Goal: Transaction & Acquisition: Book appointment/travel/reservation

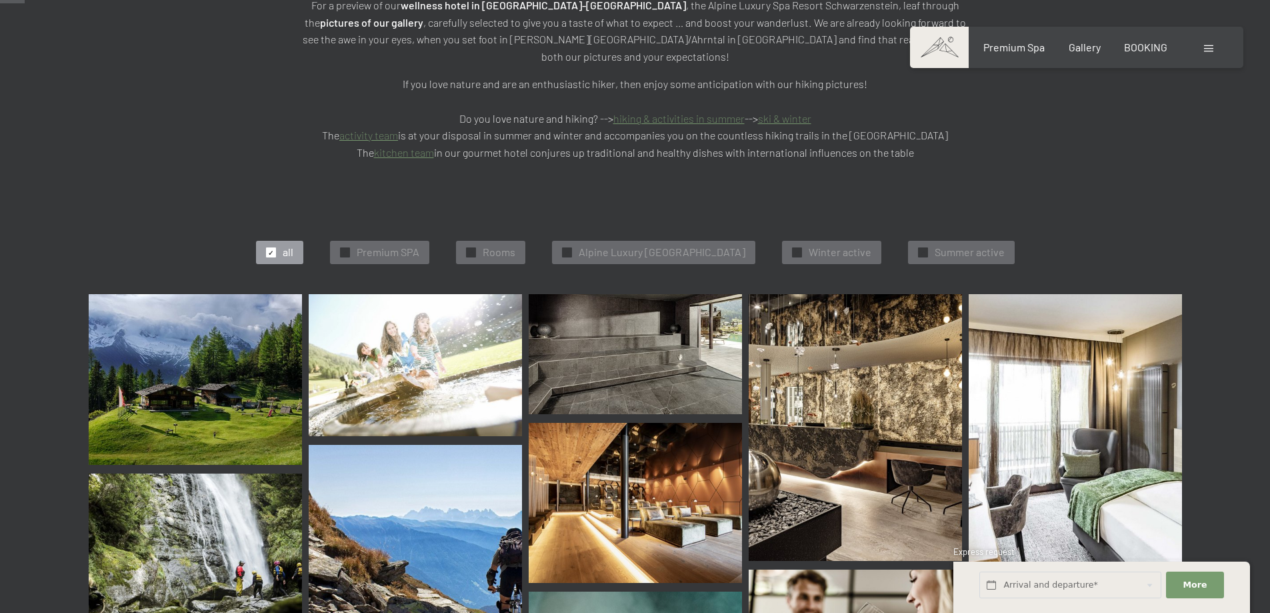
click at [468, 248] on span "✓" at bounding box center [470, 252] width 5 height 9
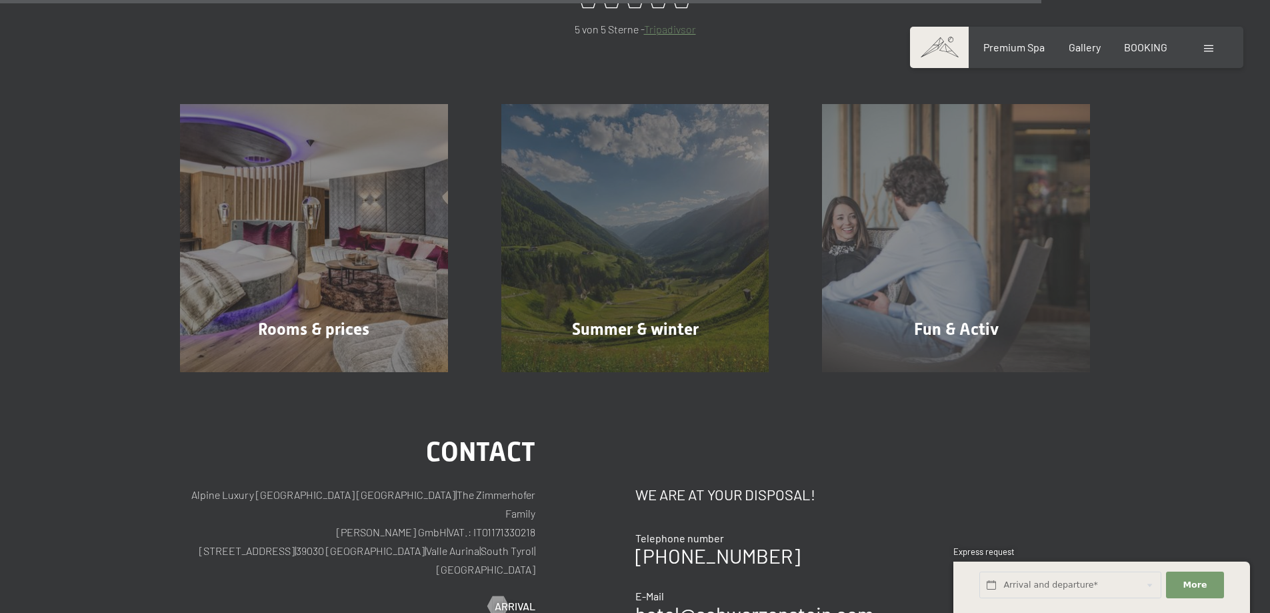
scroll to position [1469, 0]
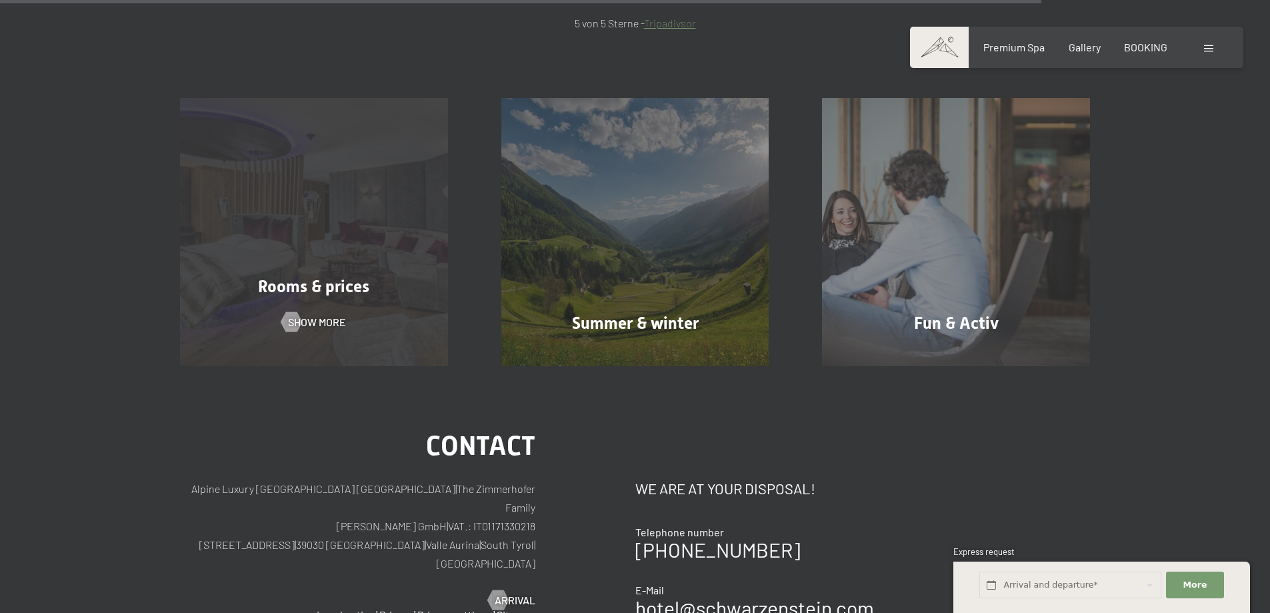
click at [330, 277] on span "Rooms & prices" at bounding box center [313, 286] width 111 height 19
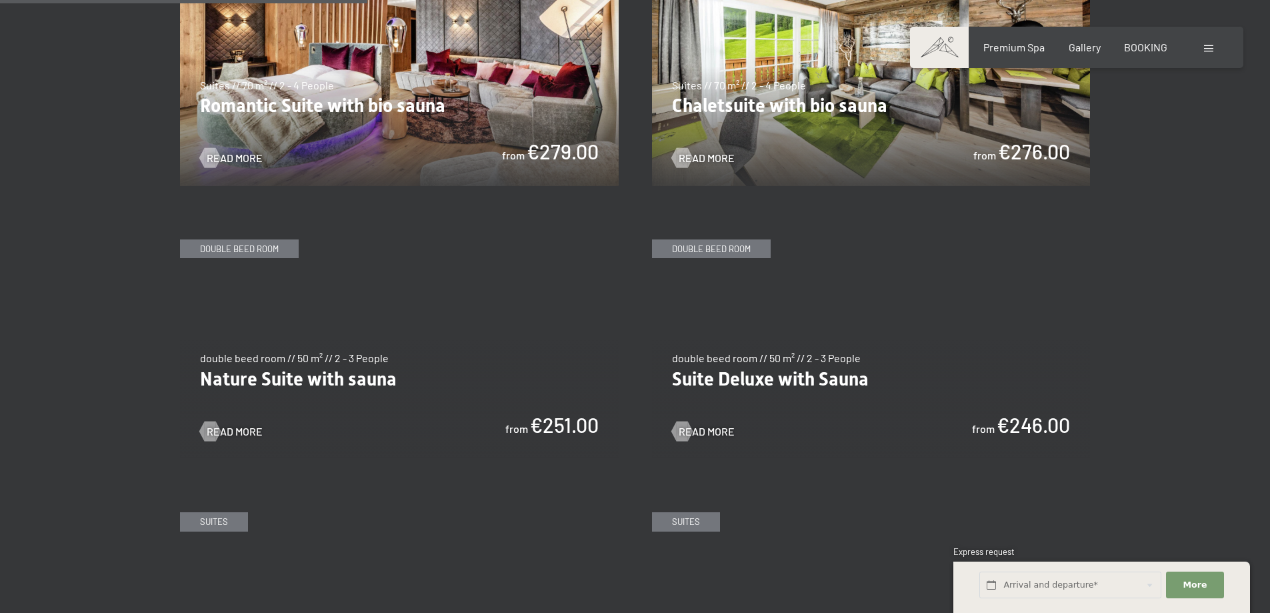
scroll to position [1200, 0]
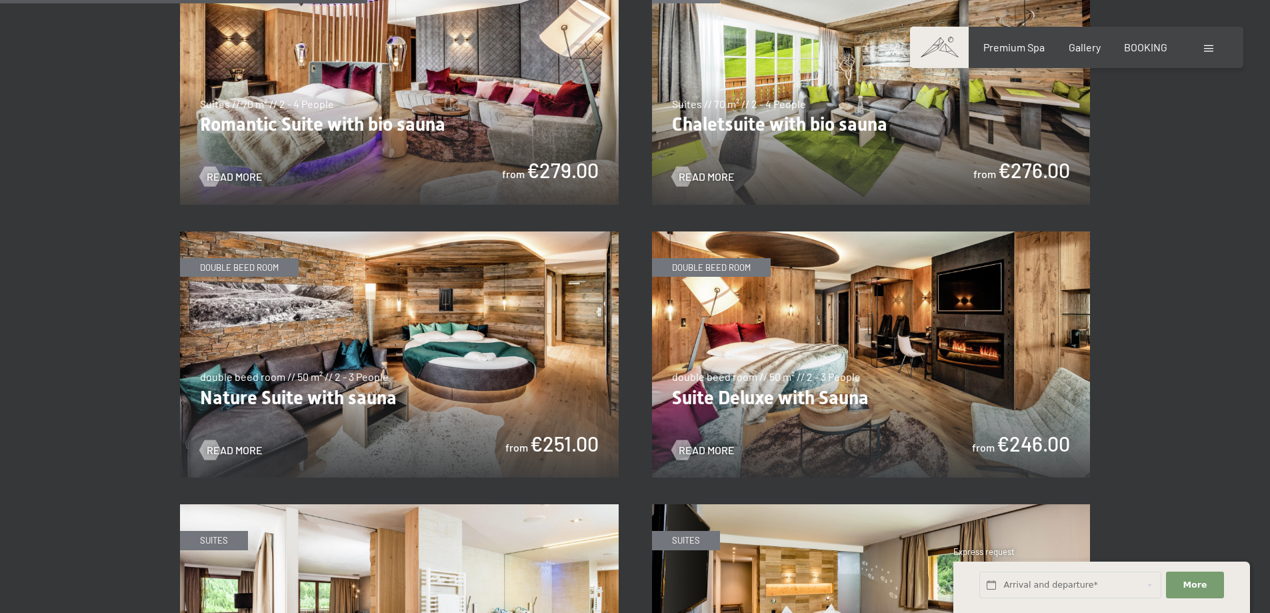
click at [329, 351] on img at bounding box center [399, 354] width 439 height 247
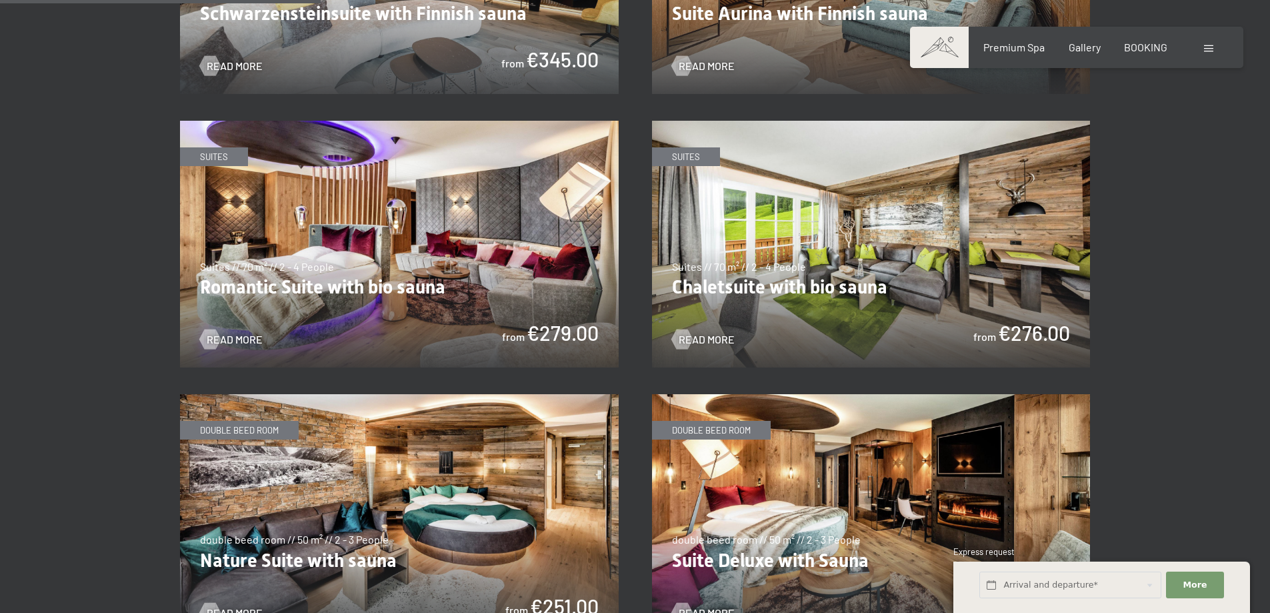
scroll to position [1000, 0]
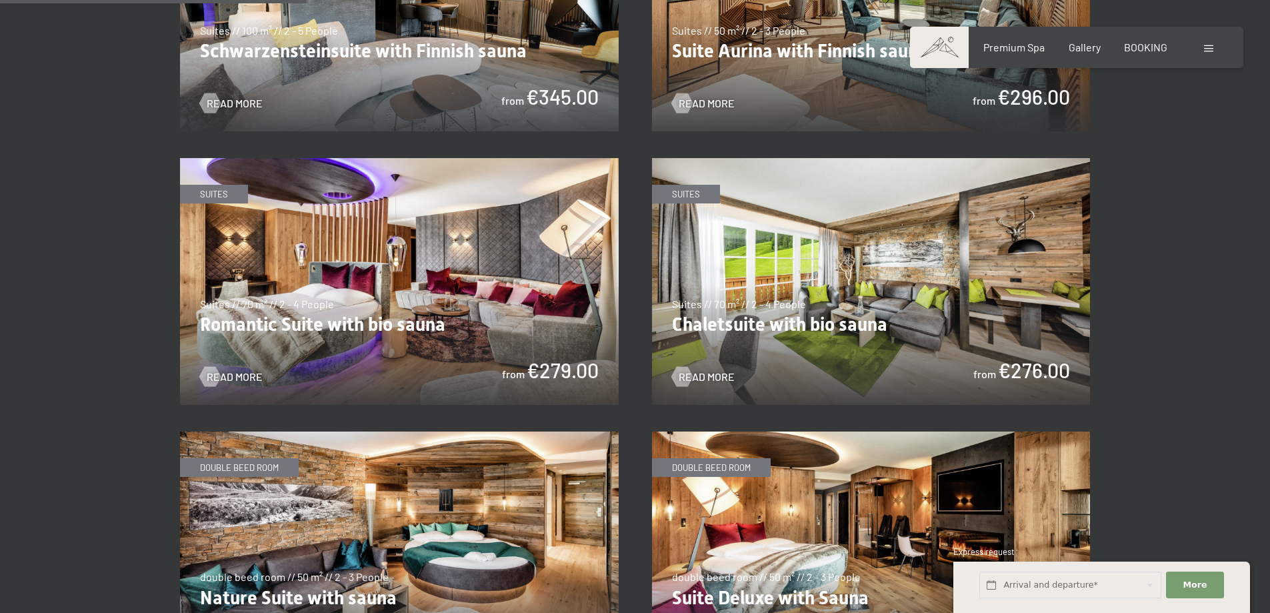
click at [807, 293] on img at bounding box center [871, 281] width 439 height 247
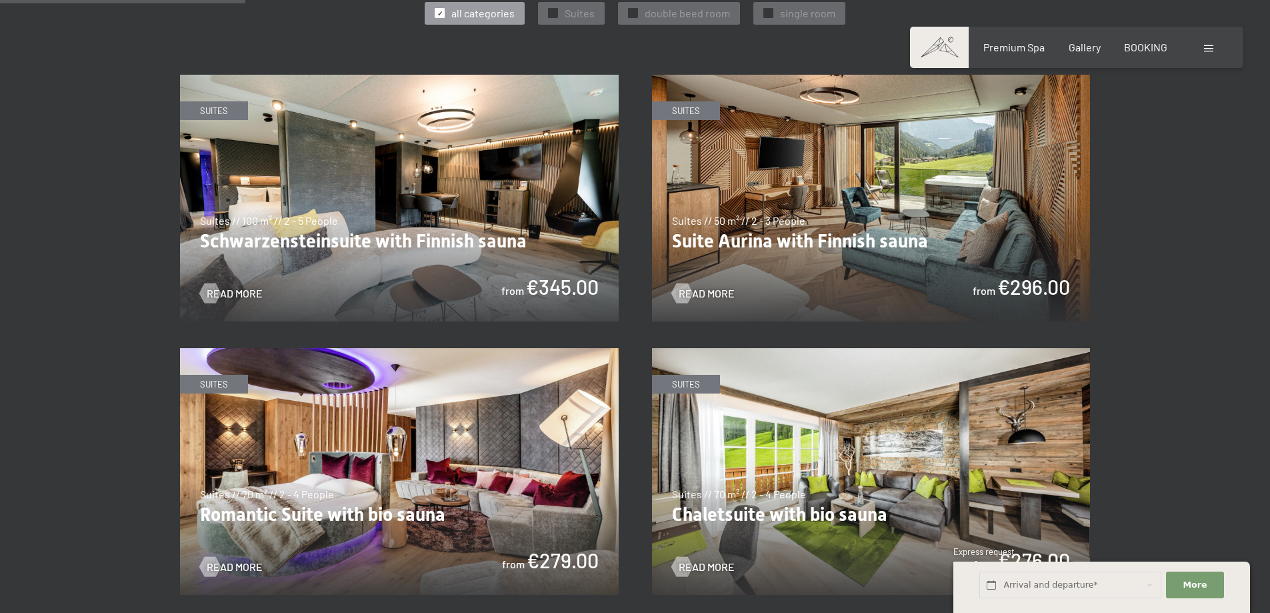
scroll to position [800, 0]
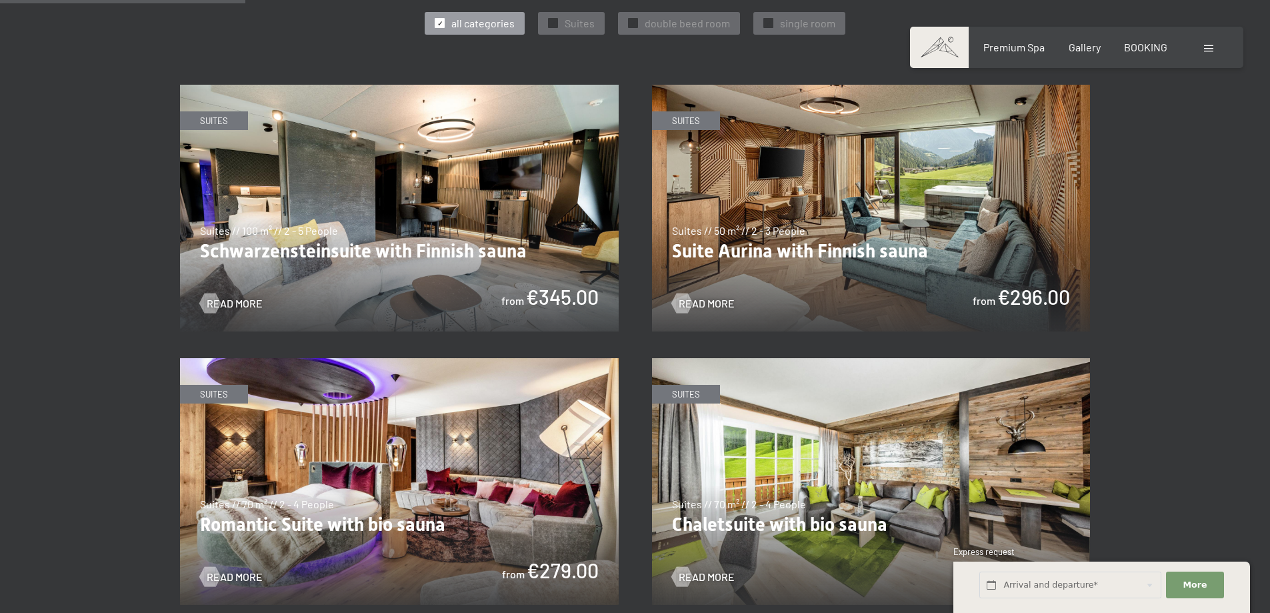
click at [827, 218] on img at bounding box center [871, 208] width 439 height 247
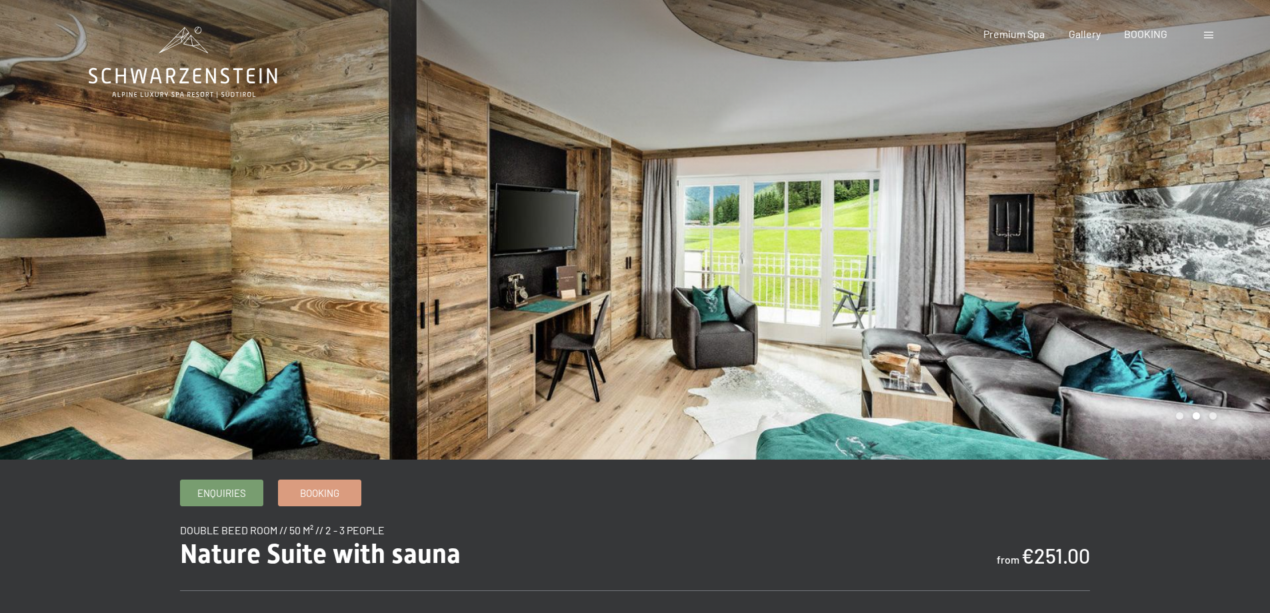
click at [1221, 352] on div at bounding box center [954, 229] width 636 height 459
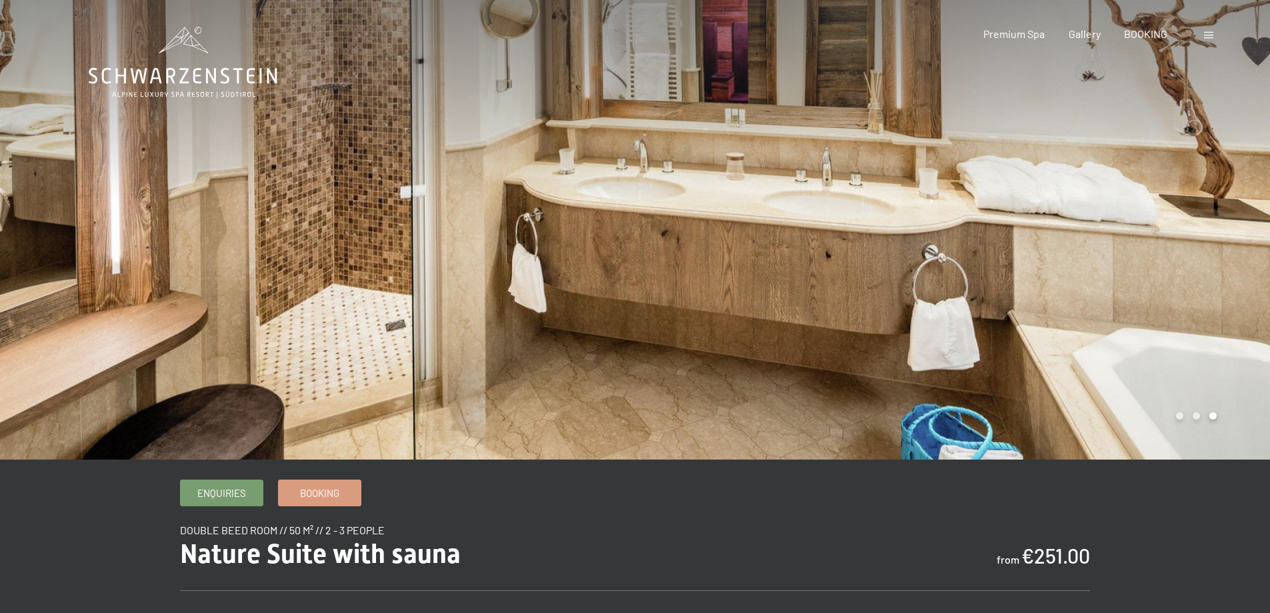
click at [1221, 352] on div at bounding box center [954, 229] width 636 height 459
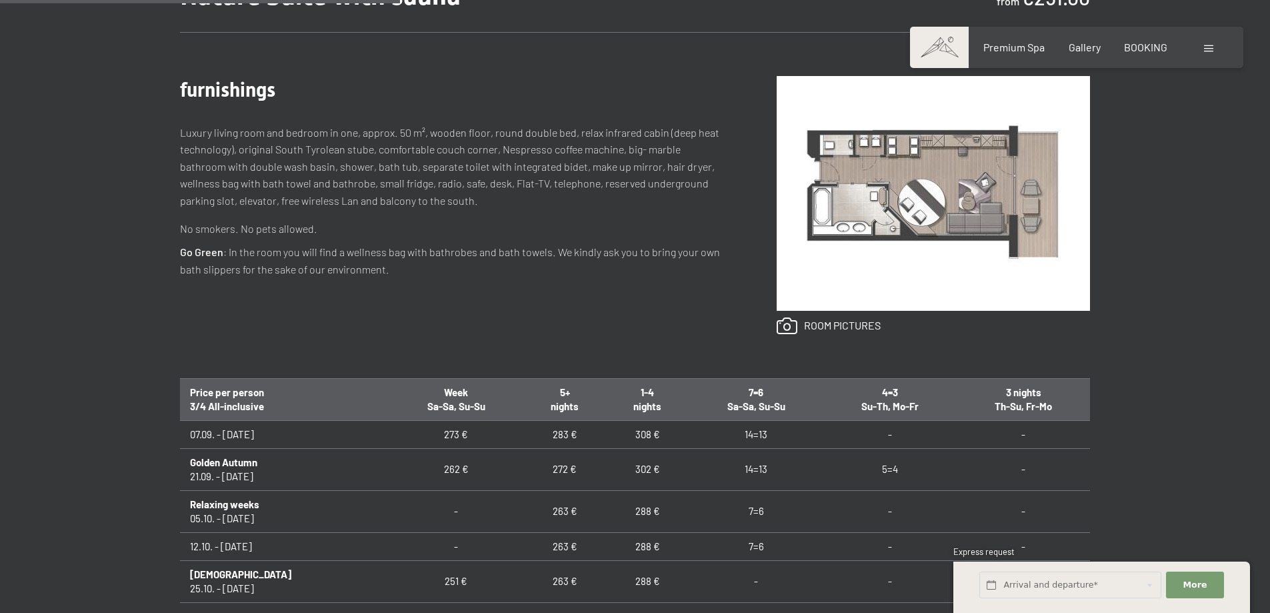
scroll to position [533, 0]
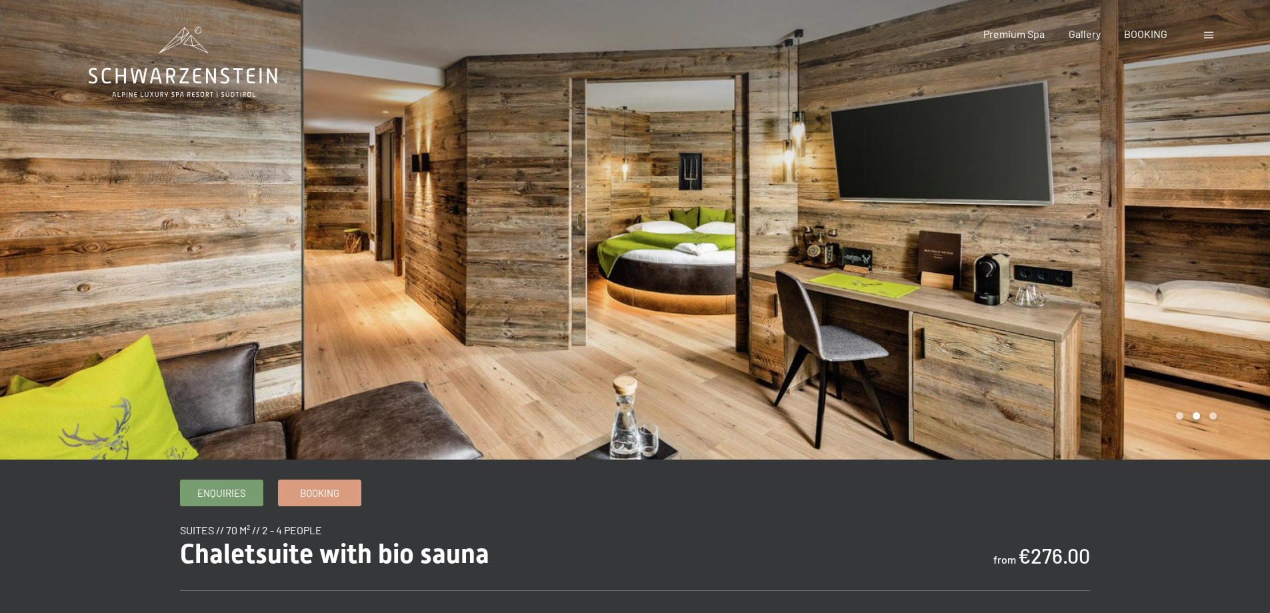
click at [1220, 383] on div at bounding box center [954, 229] width 636 height 459
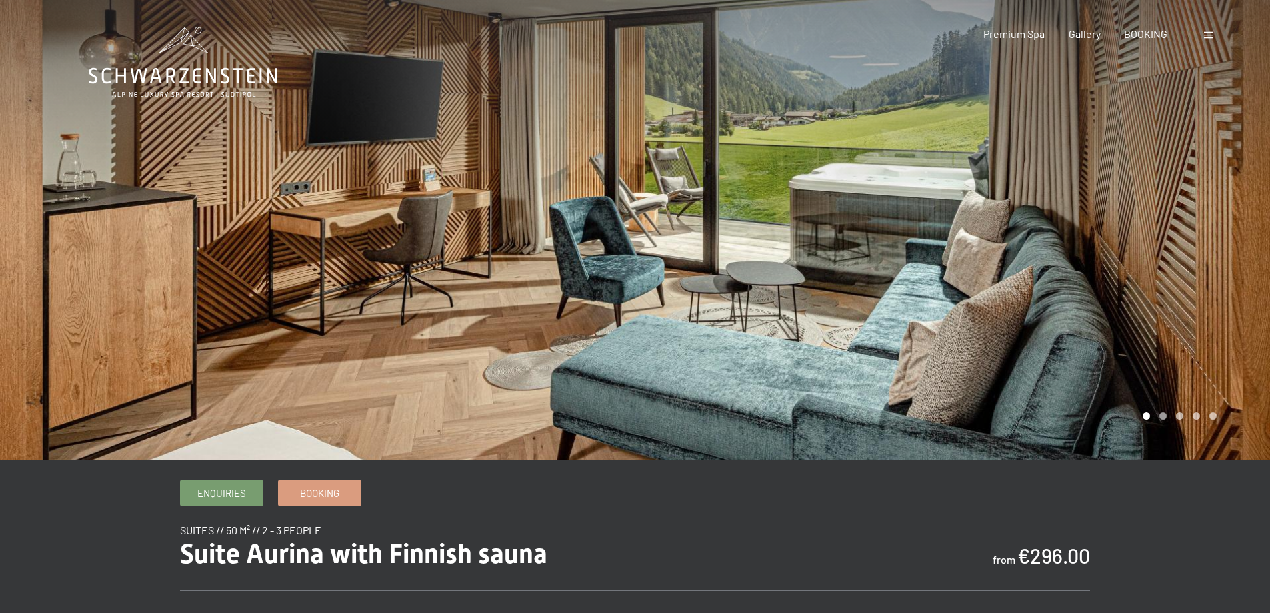
click at [1151, 369] on div at bounding box center [954, 229] width 636 height 459
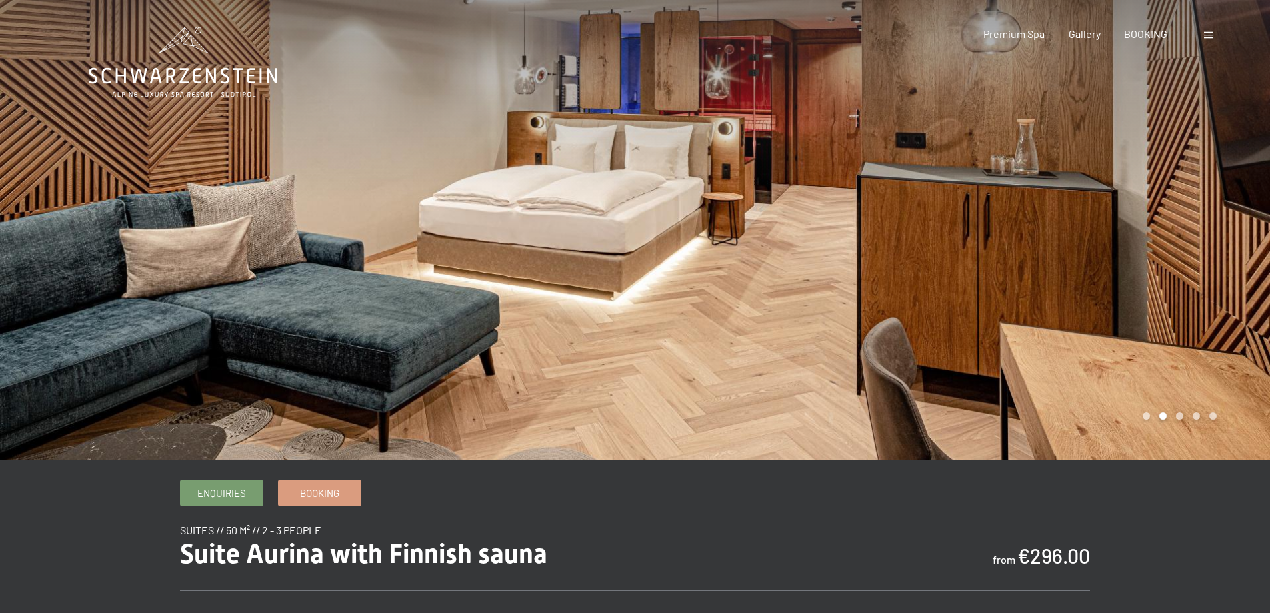
click at [1151, 369] on div at bounding box center [954, 229] width 636 height 459
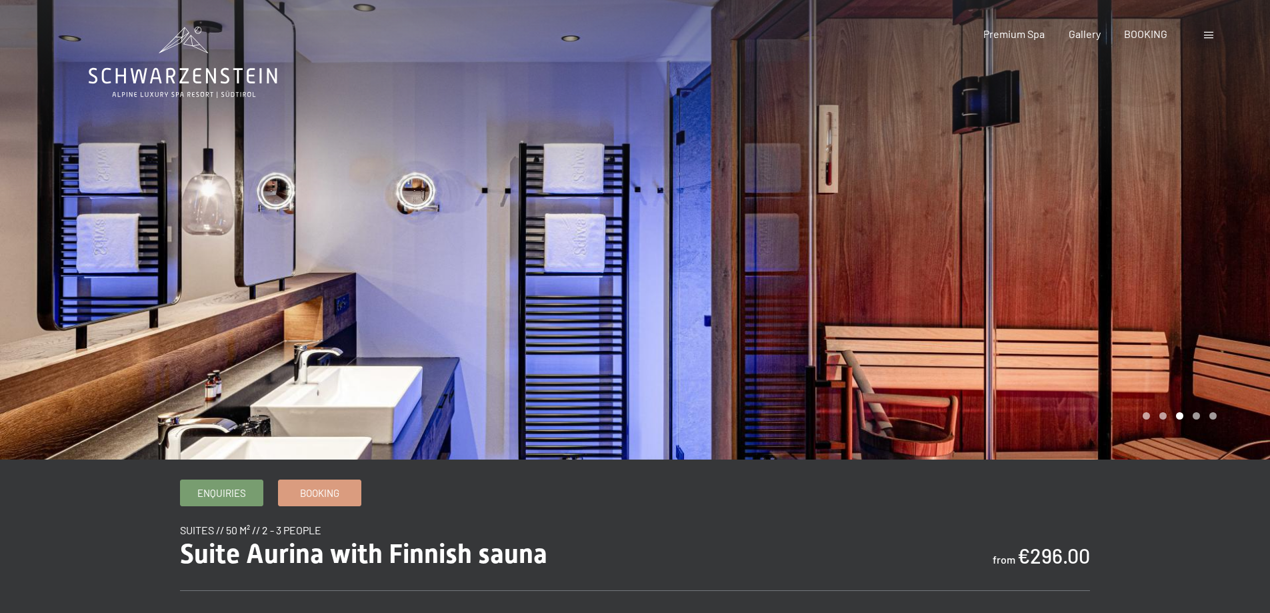
click at [1151, 369] on div at bounding box center [954, 229] width 636 height 459
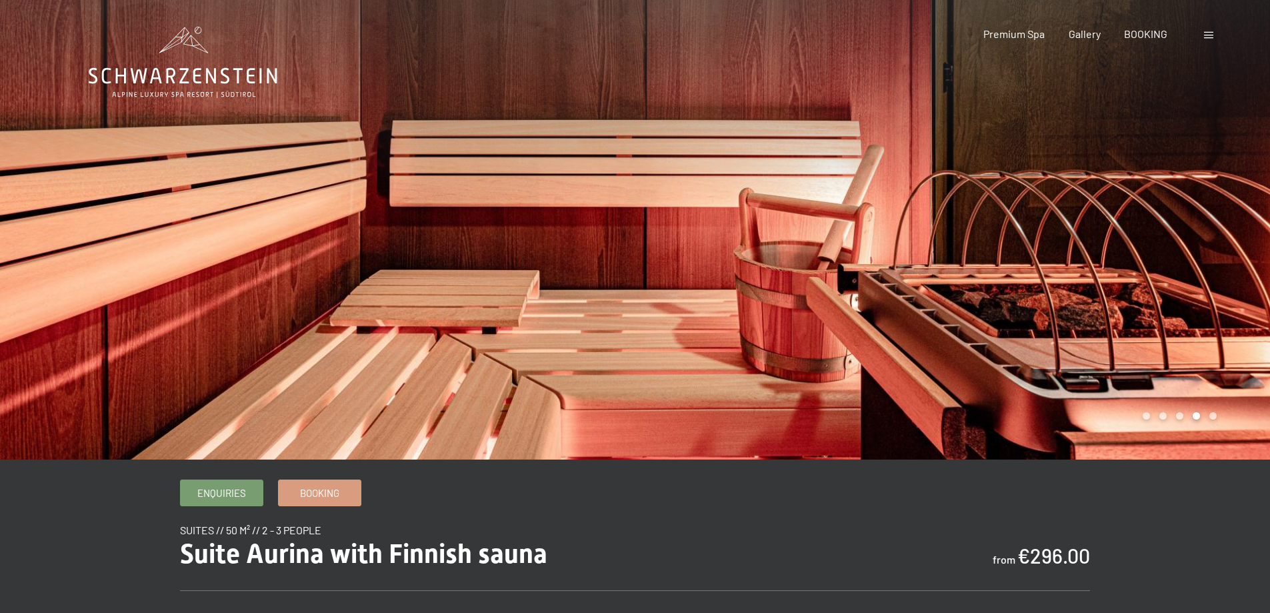
click at [1151, 369] on div at bounding box center [954, 229] width 636 height 459
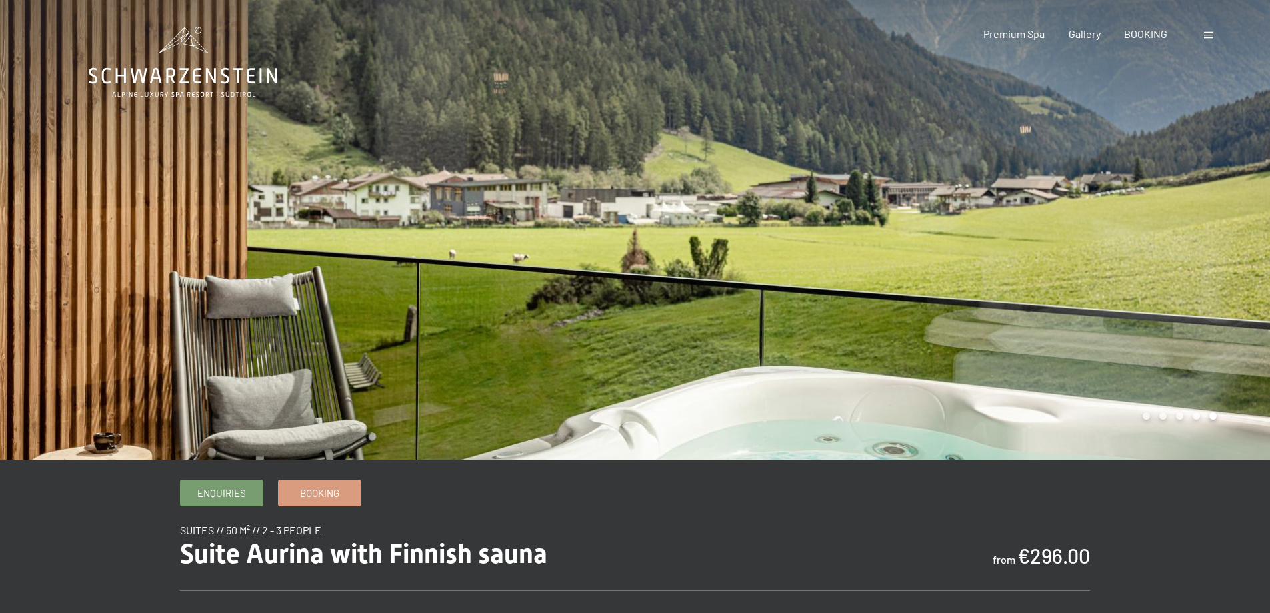
click at [1151, 369] on div at bounding box center [954, 229] width 636 height 459
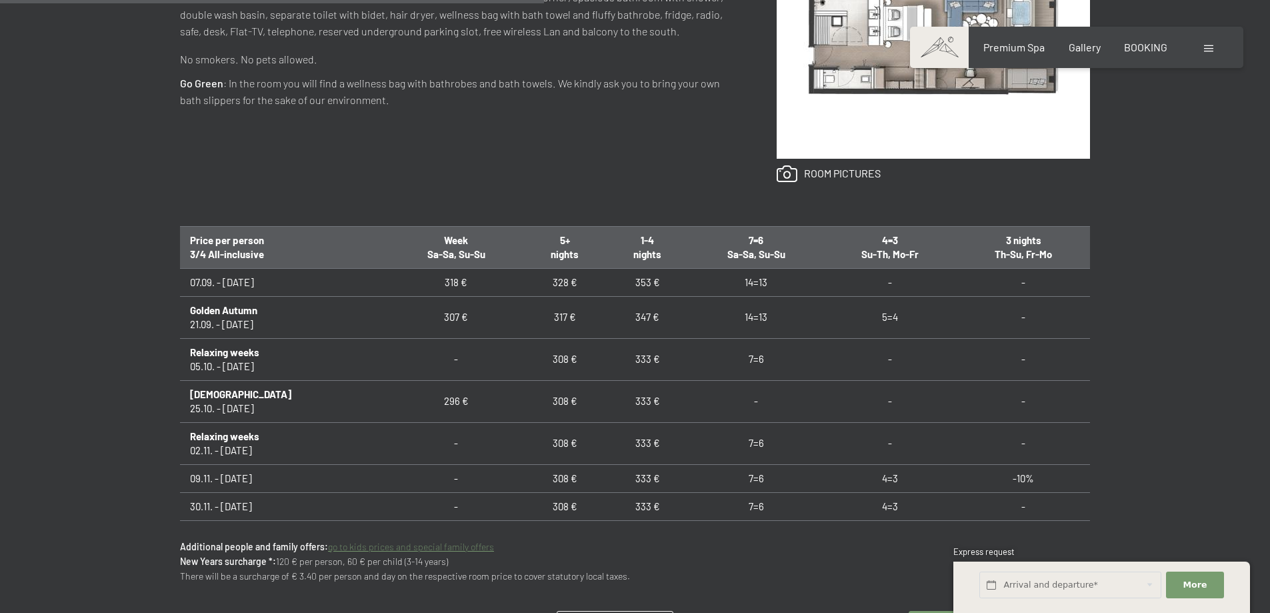
scroll to position [734, 0]
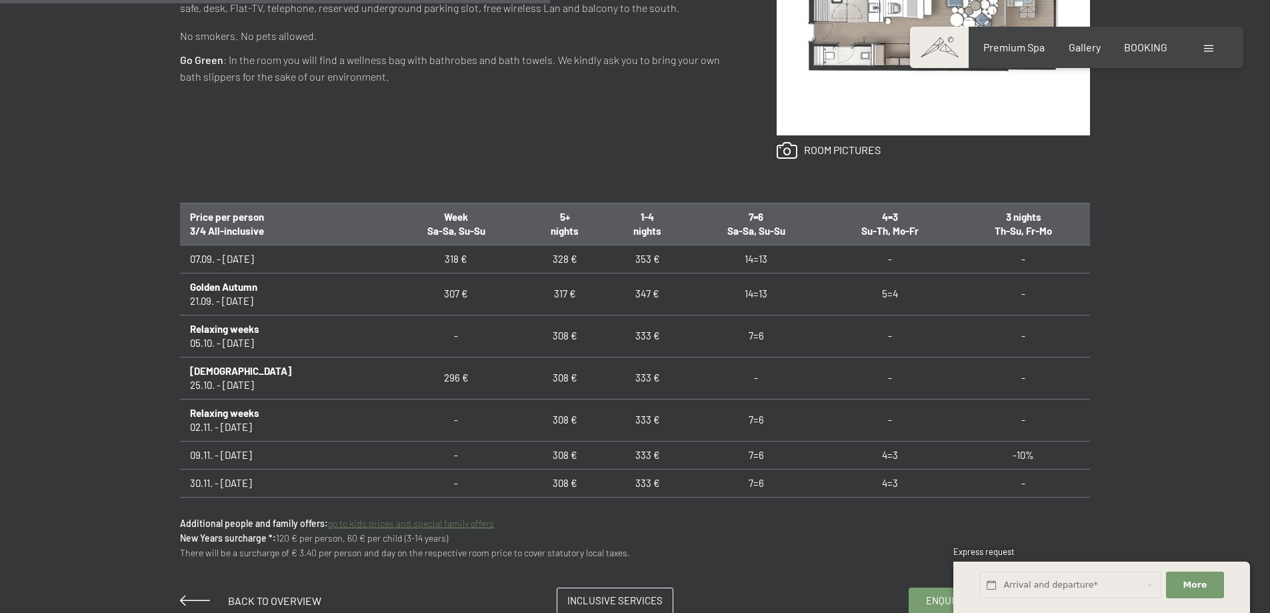
click at [642, 483] on td "333 €" at bounding box center [647, 483] width 83 height 28
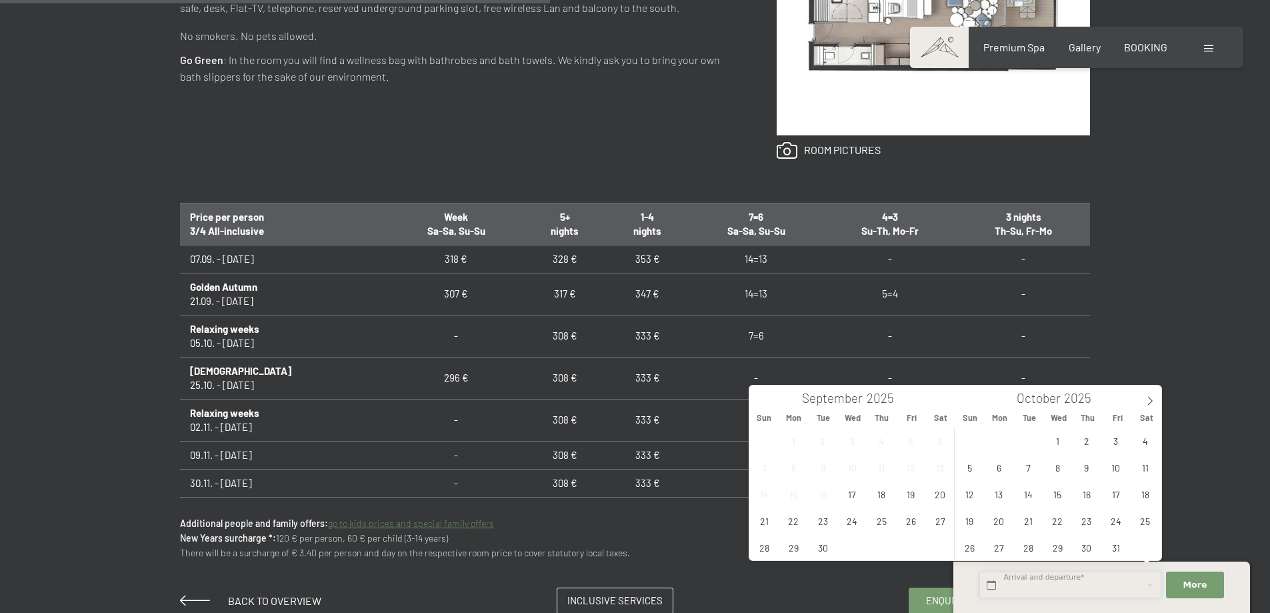
click at [1054, 583] on input "text" at bounding box center [1071, 584] width 182 height 27
click at [1154, 398] on icon at bounding box center [1150, 400] width 9 height 9
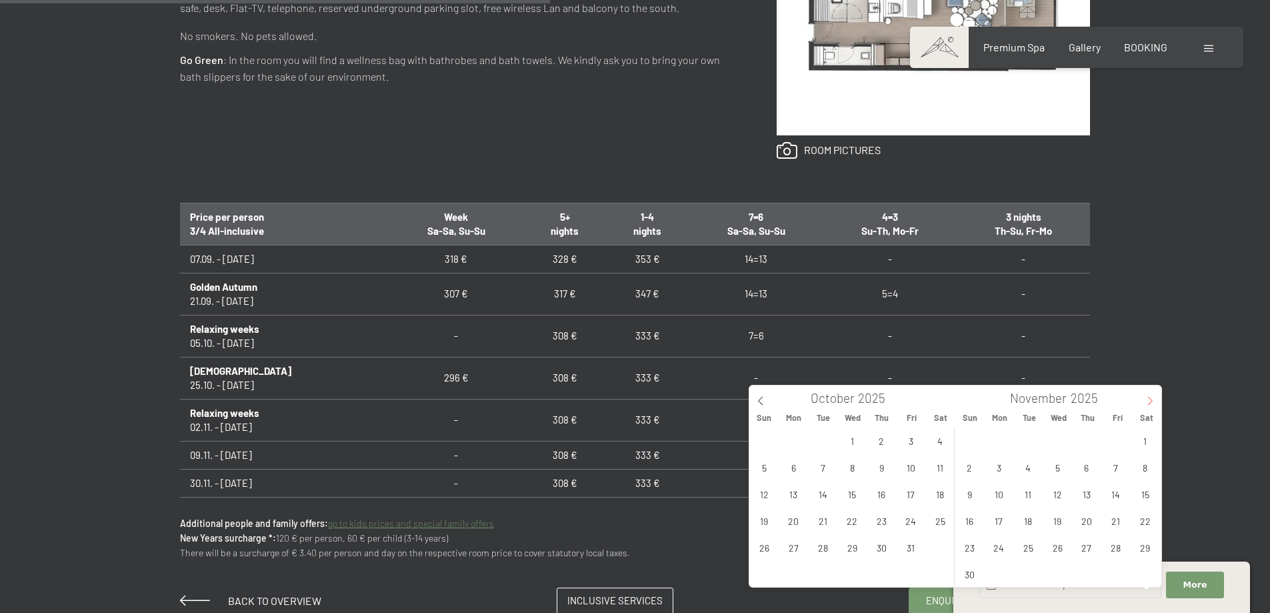
click at [1154, 398] on icon at bounding box center [1150, 400] width 9 height 9
click at [1057, 521] on span "24" at bounding box center [1058, 520] width 26 height 26
click at [1146, 515] on span "27" at bounding box center [1145, 520] width 26 height 26
type input "Wed. 24/12/2025 - Sat. 27/12/2025"
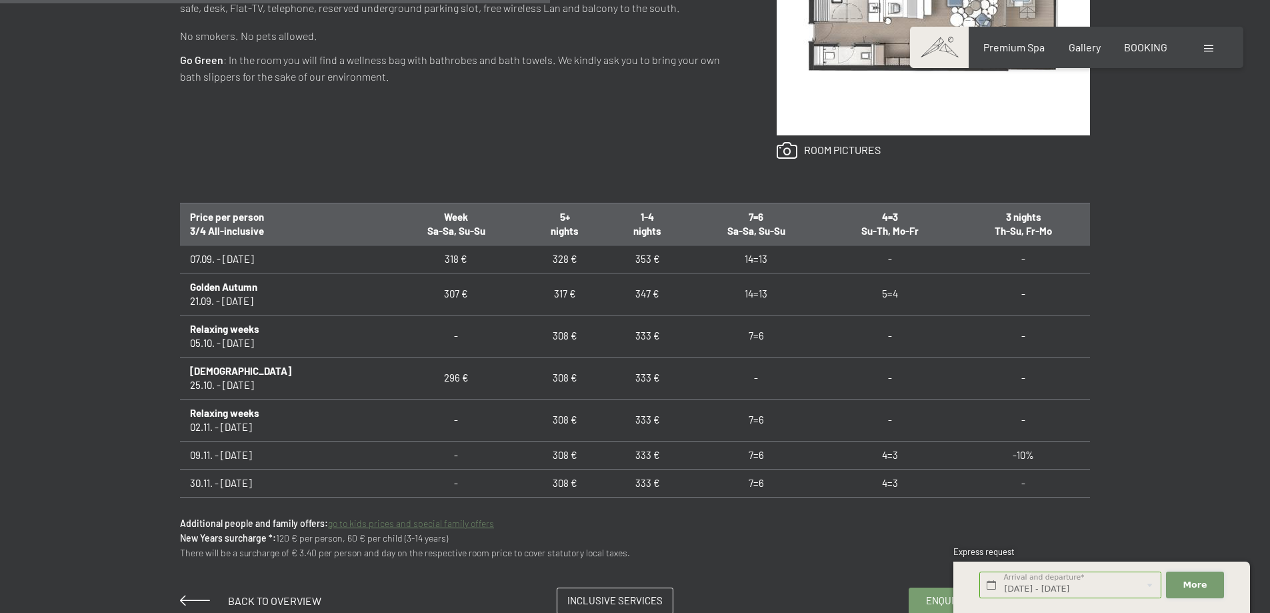
drag, startPoint x: 1205, startPoint y: 591, endPoint x: 1198, endPoint y: 562, distance: 30.2
click at [1204, 591] on button "More Hide address fields" at bounding box center [1194, 584] width 57 height 27
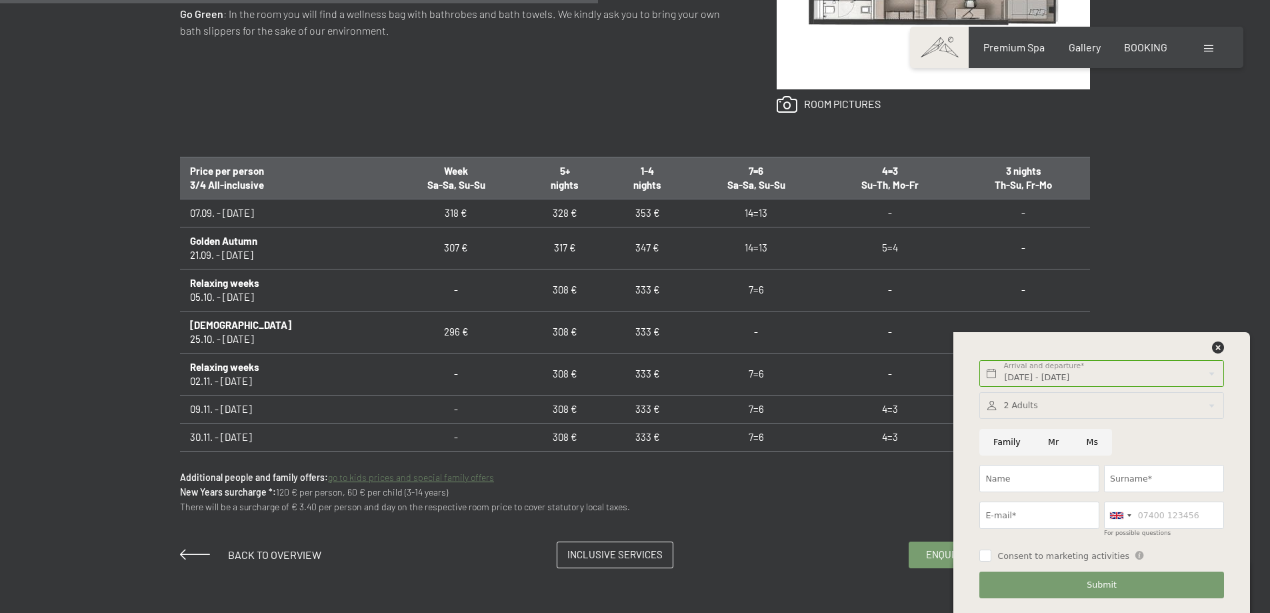
scroll to position [800, 0]
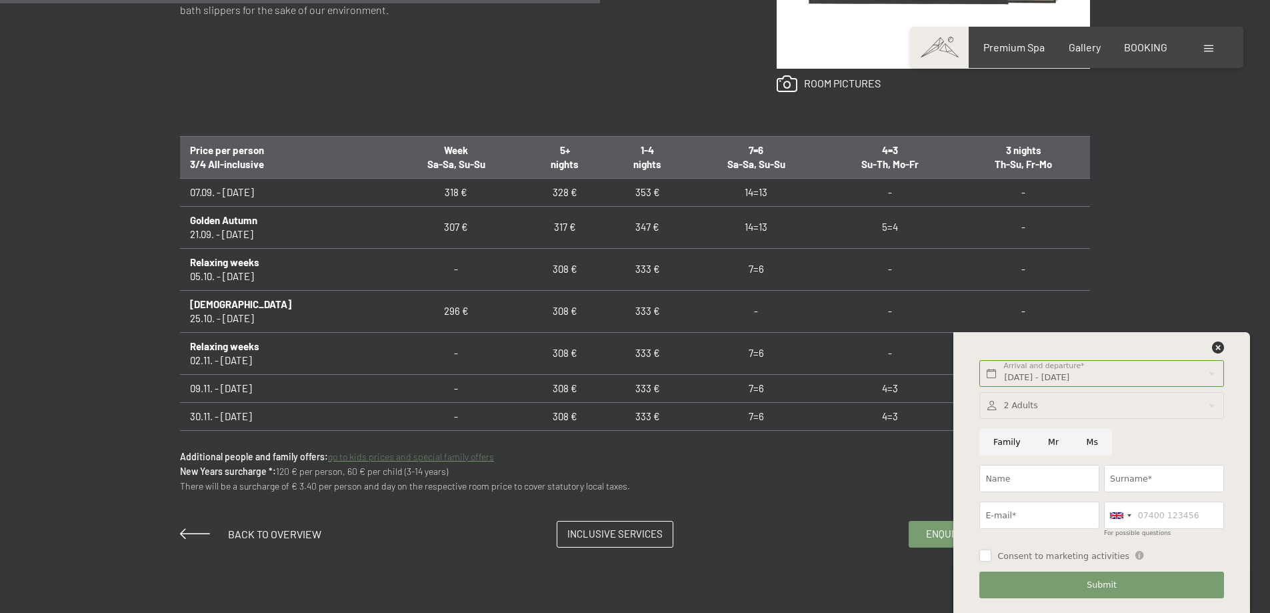
click at [986, 553] on input "Consent to marketing activities" at bounding box center [986, 555] width 12 height 12
checkbox input "true"
click at [1216, 345] on icon at bounding box center [1218, 347] width 12 height 12
